Goal: Task Accomplishment & Management: Manage account settings

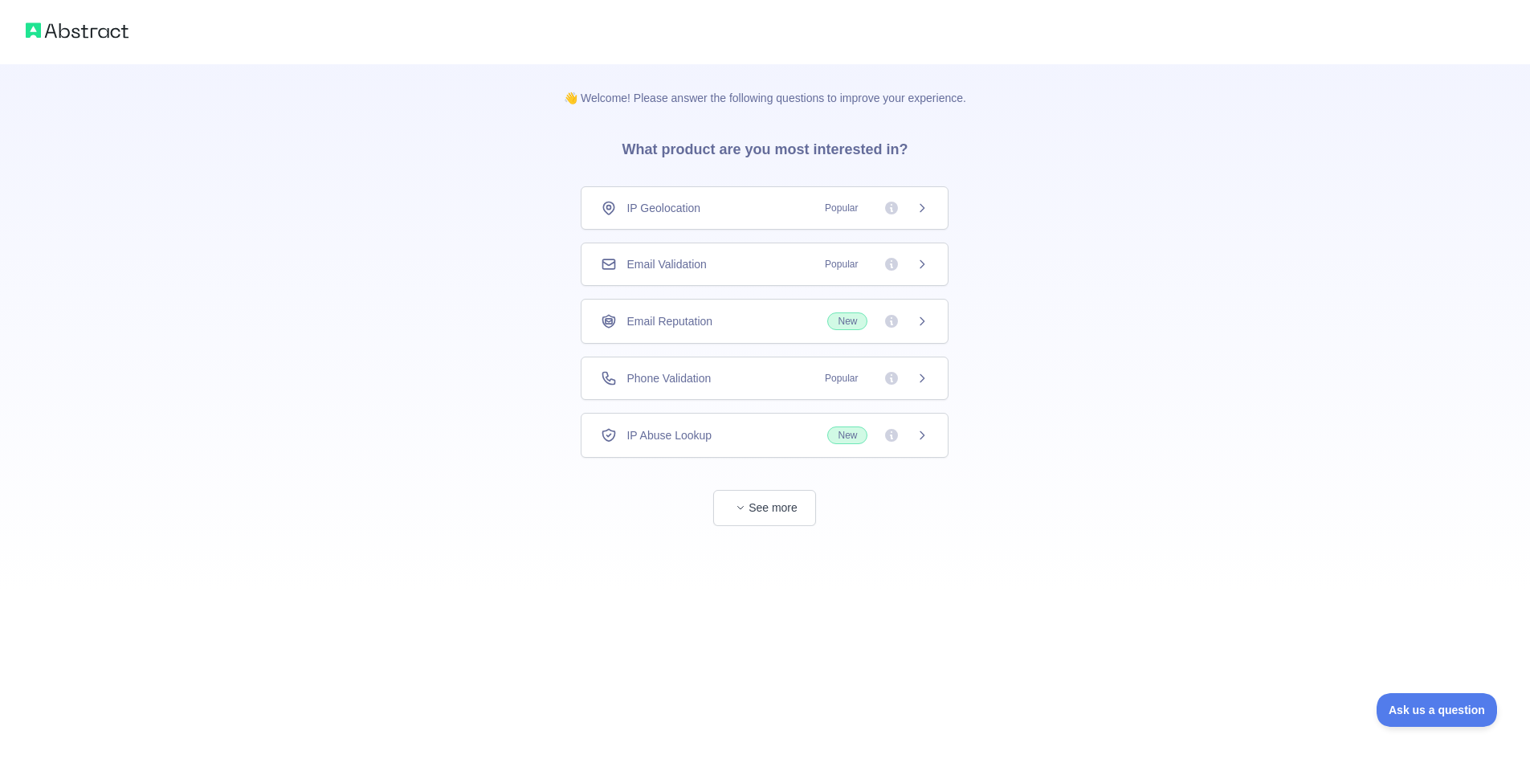
click at [701, 272] on span "Email Validation" at bounding box center [667, 264] width 80 height 16
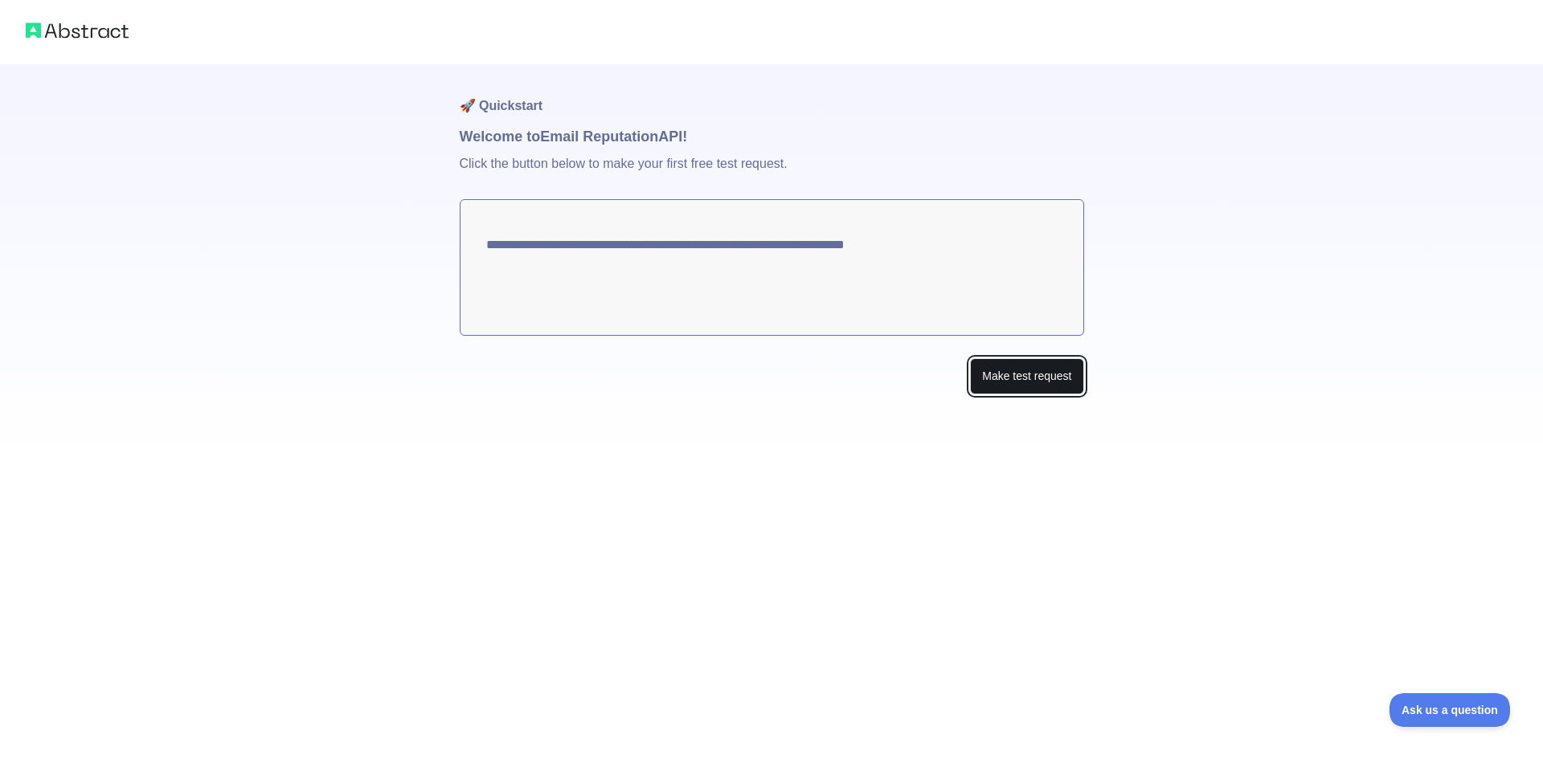
click at [1003, 394] on button "Make test request" at bounding box center [1026, 376] width 113 height 36
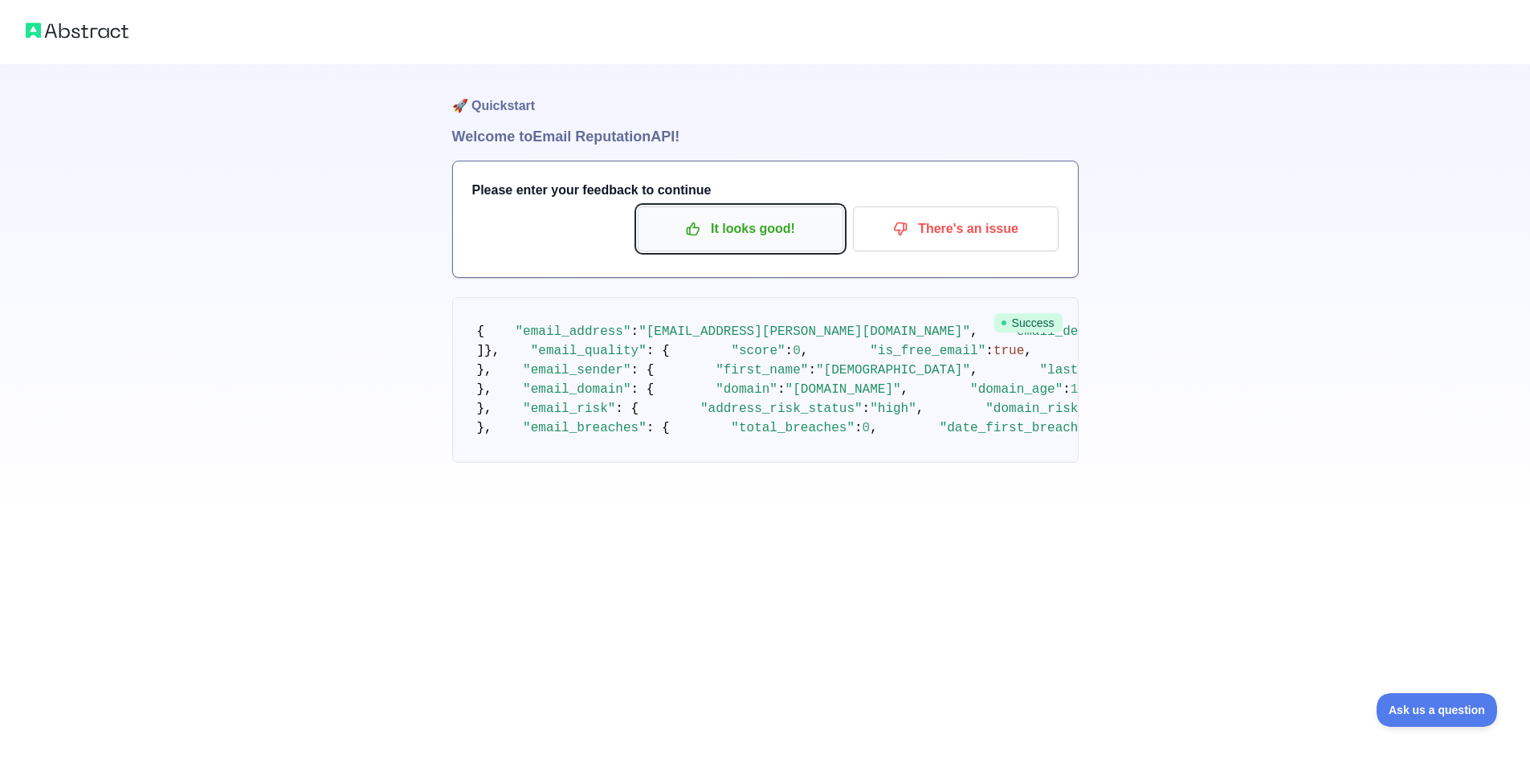
click at [650, 243] on p "It looks good!" at bounding box center [741, 228] width 182 height 27
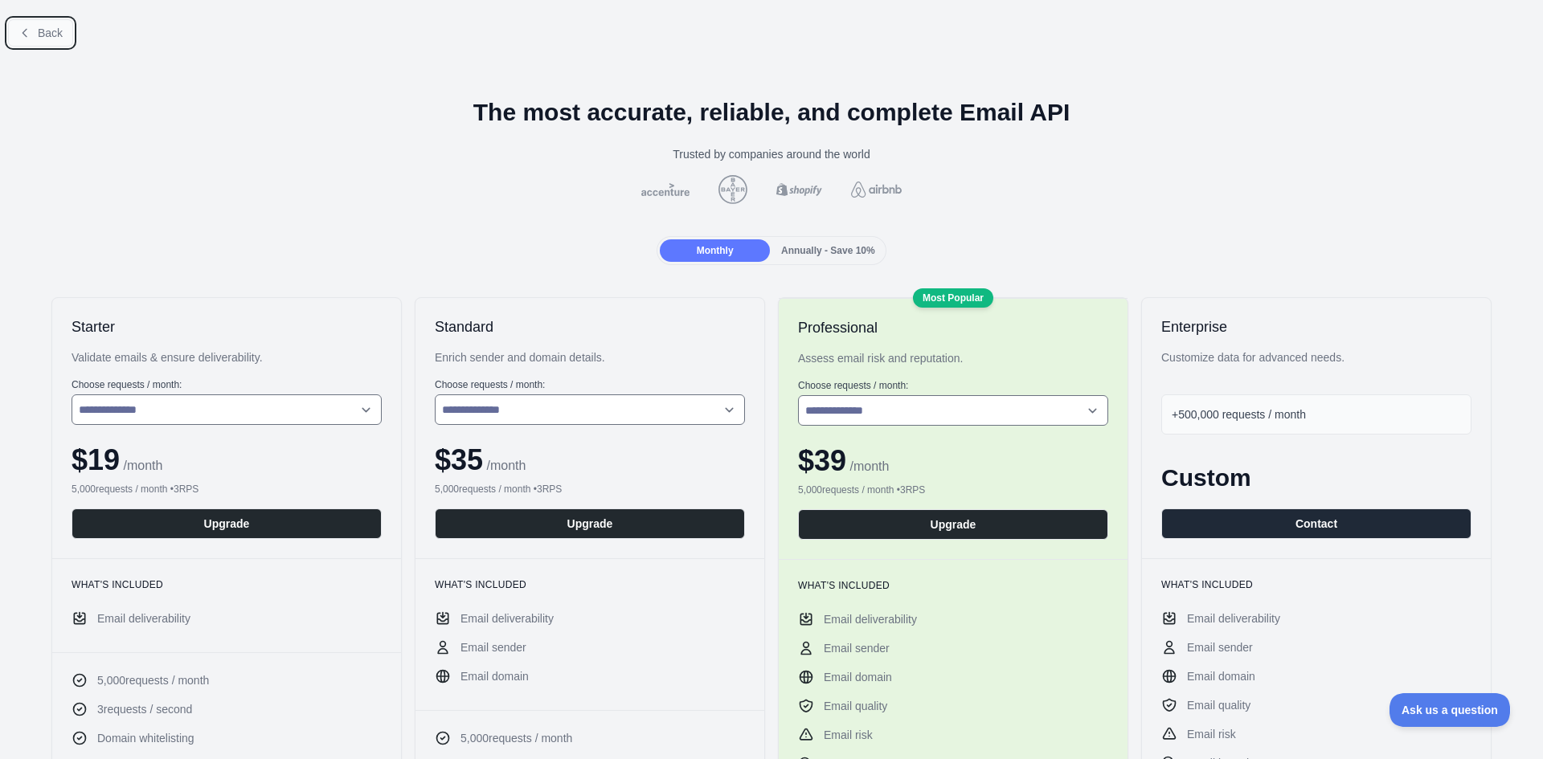
click at [59, 39] on span "Back" at bounding box center [50, 33] width 25 height 13
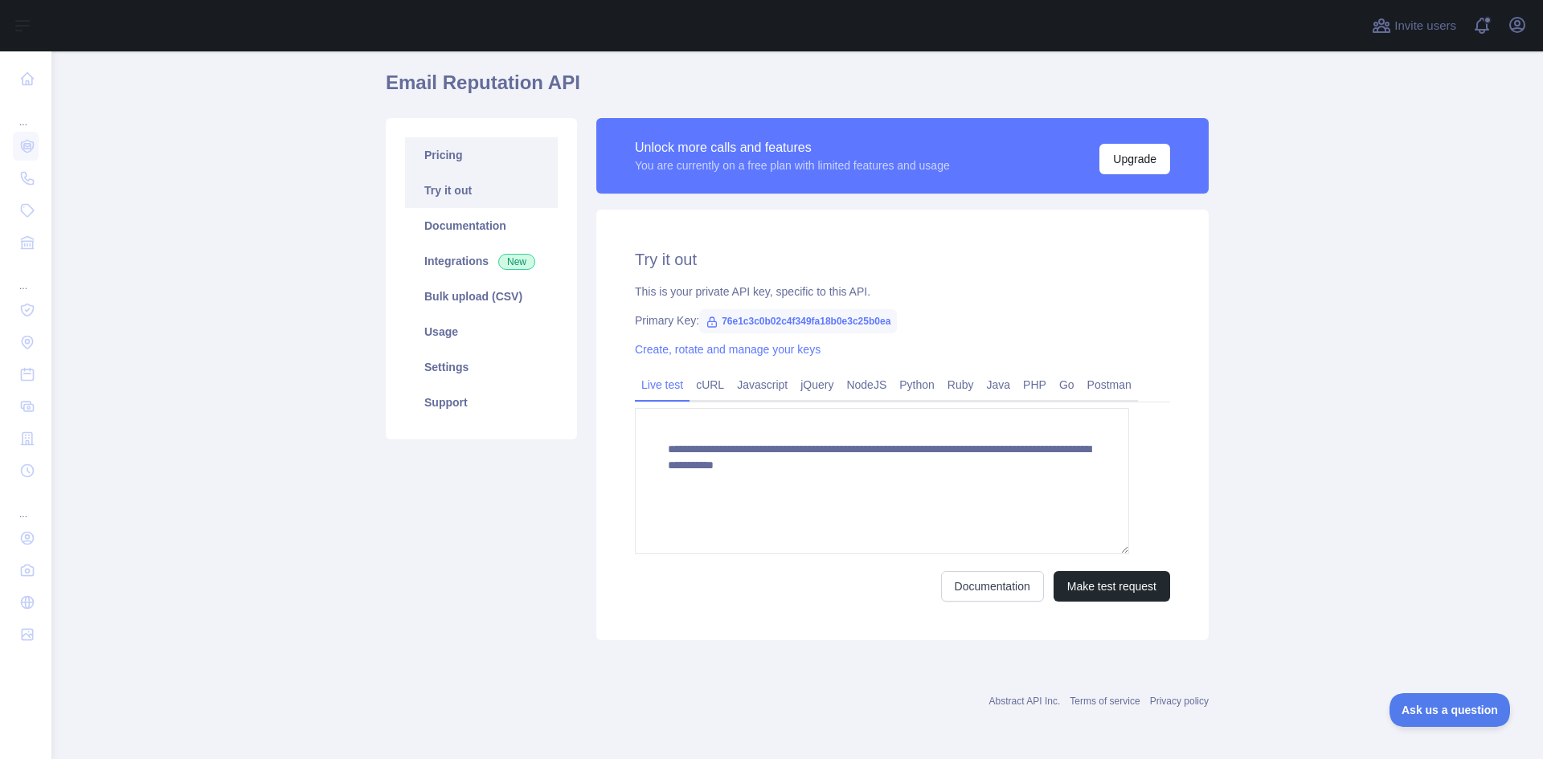
scroll to position [80, 0]
click at [1510, 32] on icon "button" at bounding box center [1517, 25] width 14 height 14
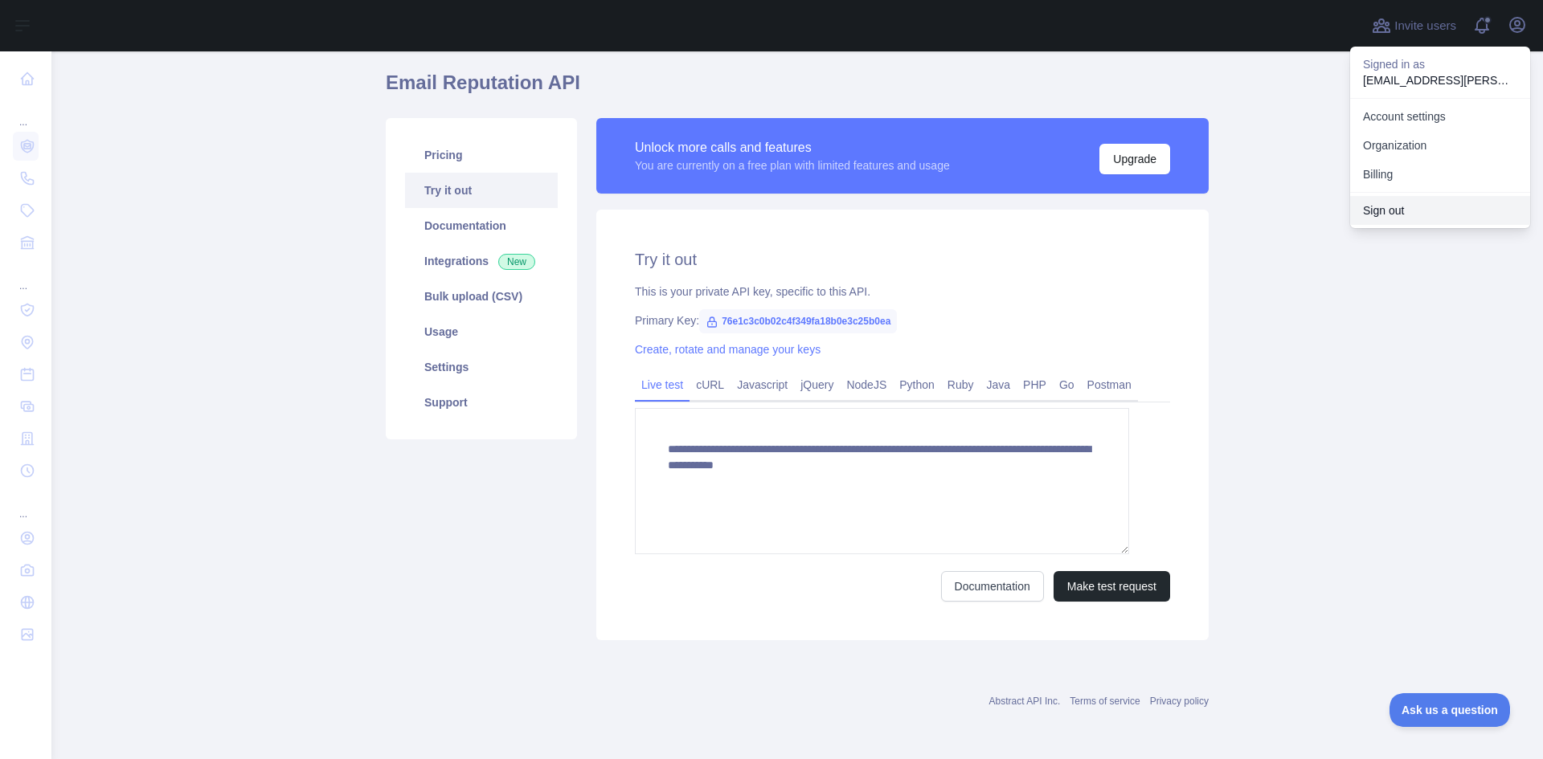
click at [1356, 225] on button "Sign out" at bounding box center [1440, 210] width 180 height 29
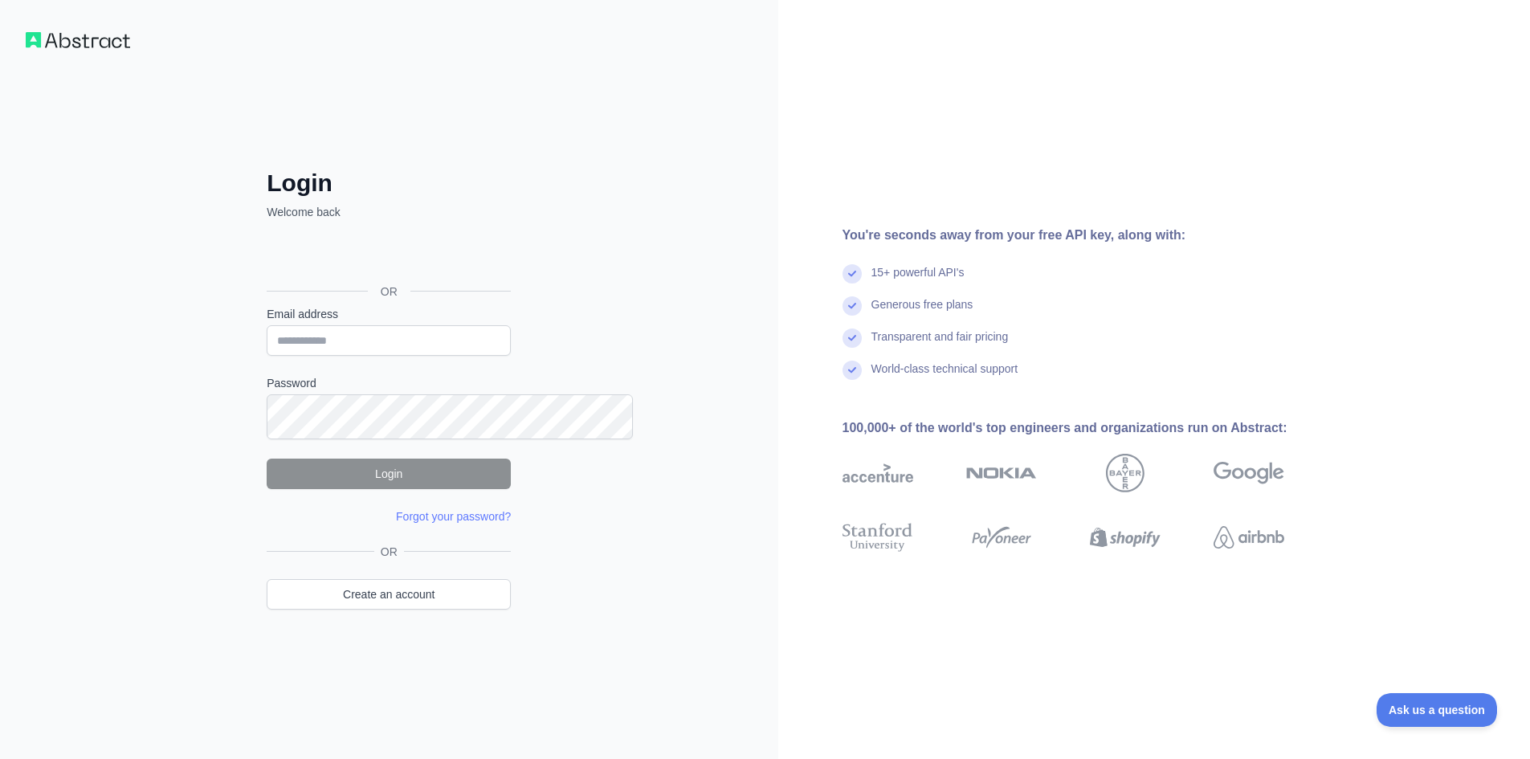
click at [100, 69] on div "Login Welcome back OR Email address Password Login Forgot your password? Please…" at bounding box center [389, 379] width 778 height 759
click at [104, 64] on div "Login Welcome back OR Email address Password Login Forgot your password? Please…" at bounding box center [389, 379] width 778 height 759
